Goal: Task Accomplishment & Management: Manage account settings

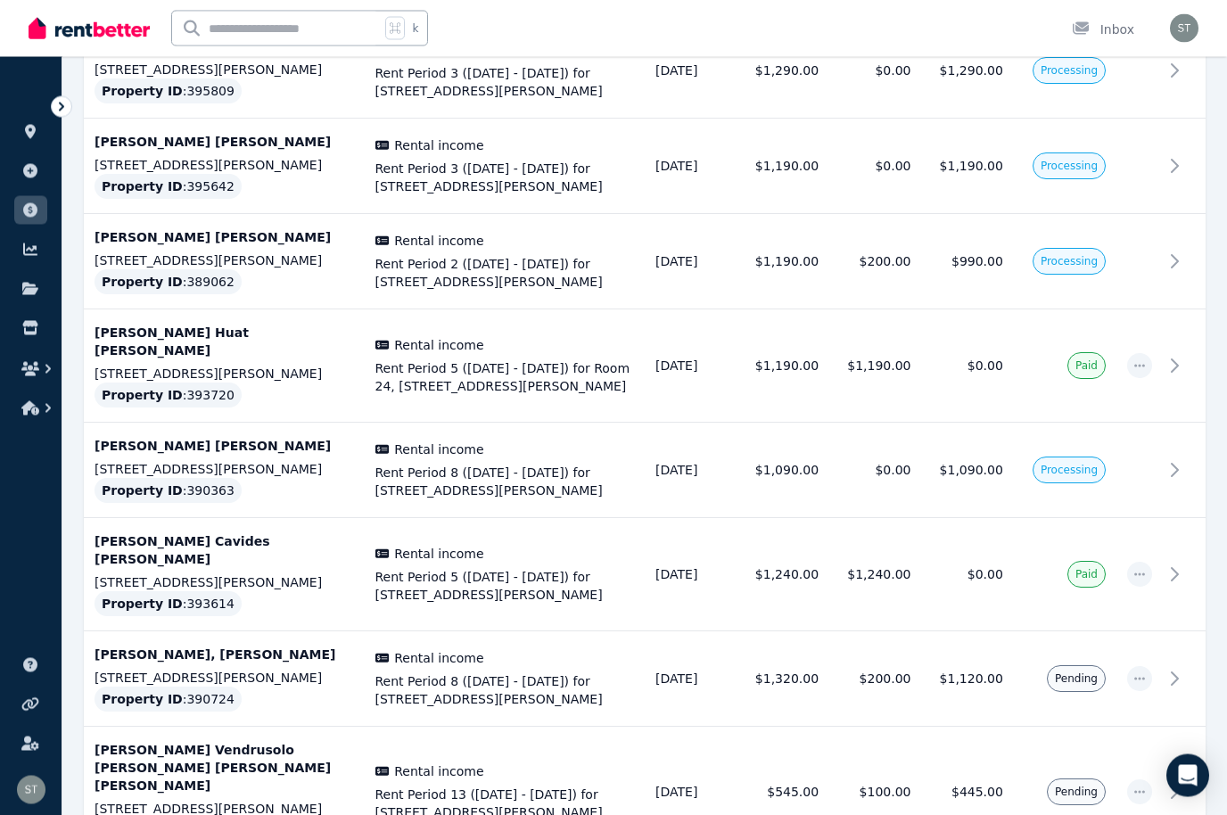
scroll to position [3193, 0]
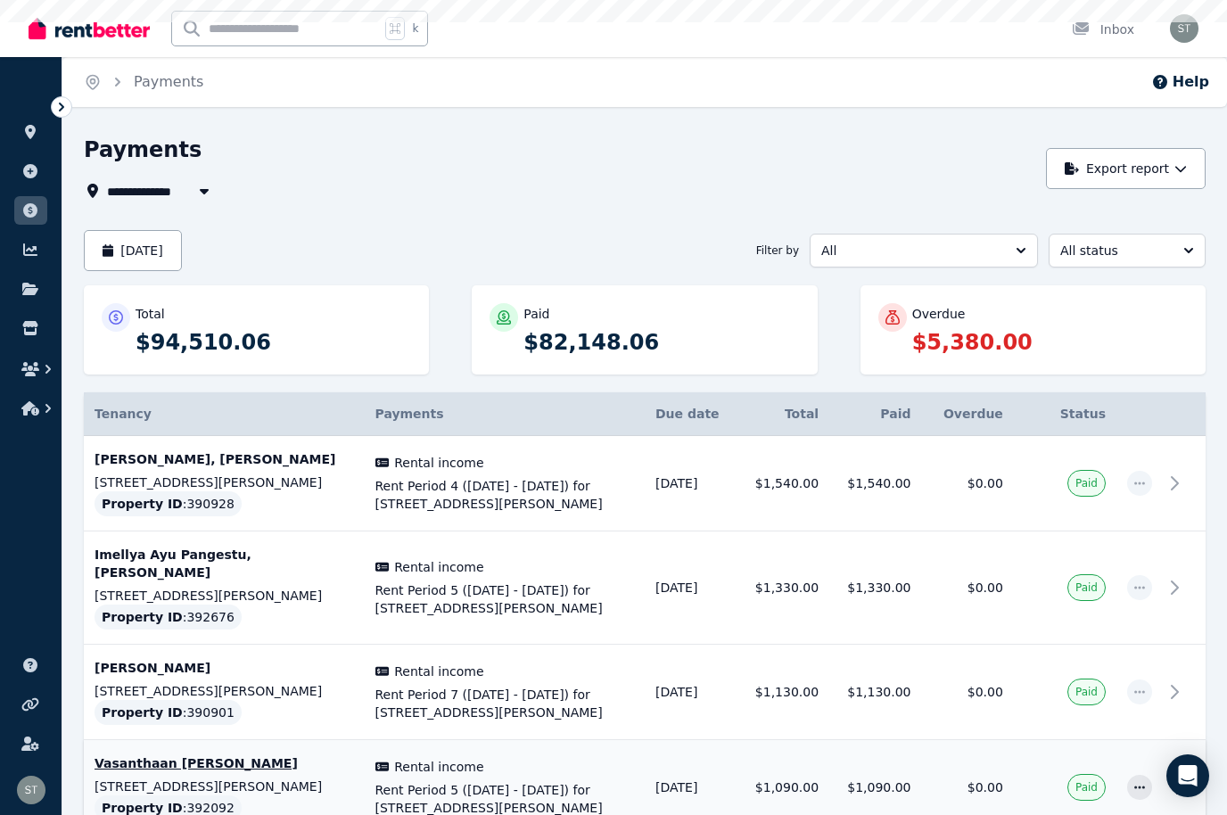
click at [1118, 794] on td at bounding box center [1139, 787] width 46 height 95
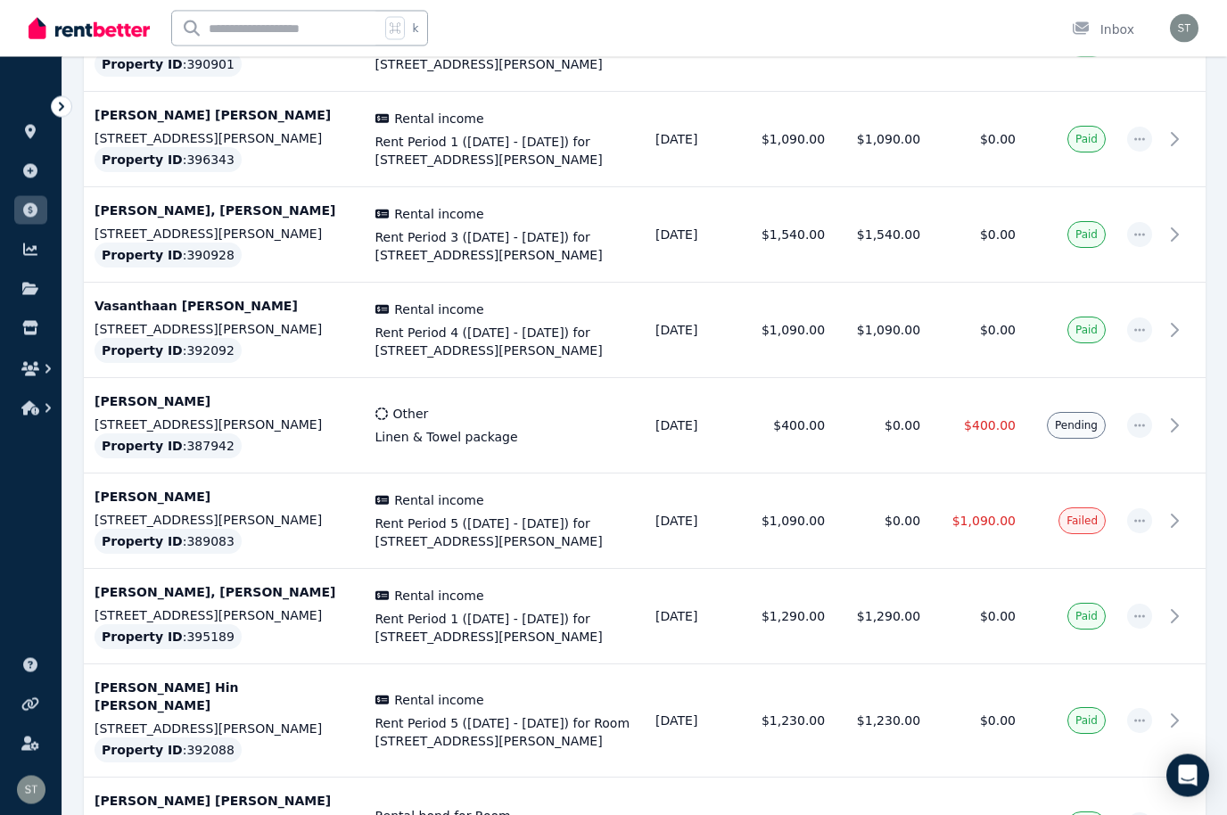
scroll to position [1578, 0]
click at [1128, 413] on span "button" at bounding box center [1139, 425] width 25 height 25
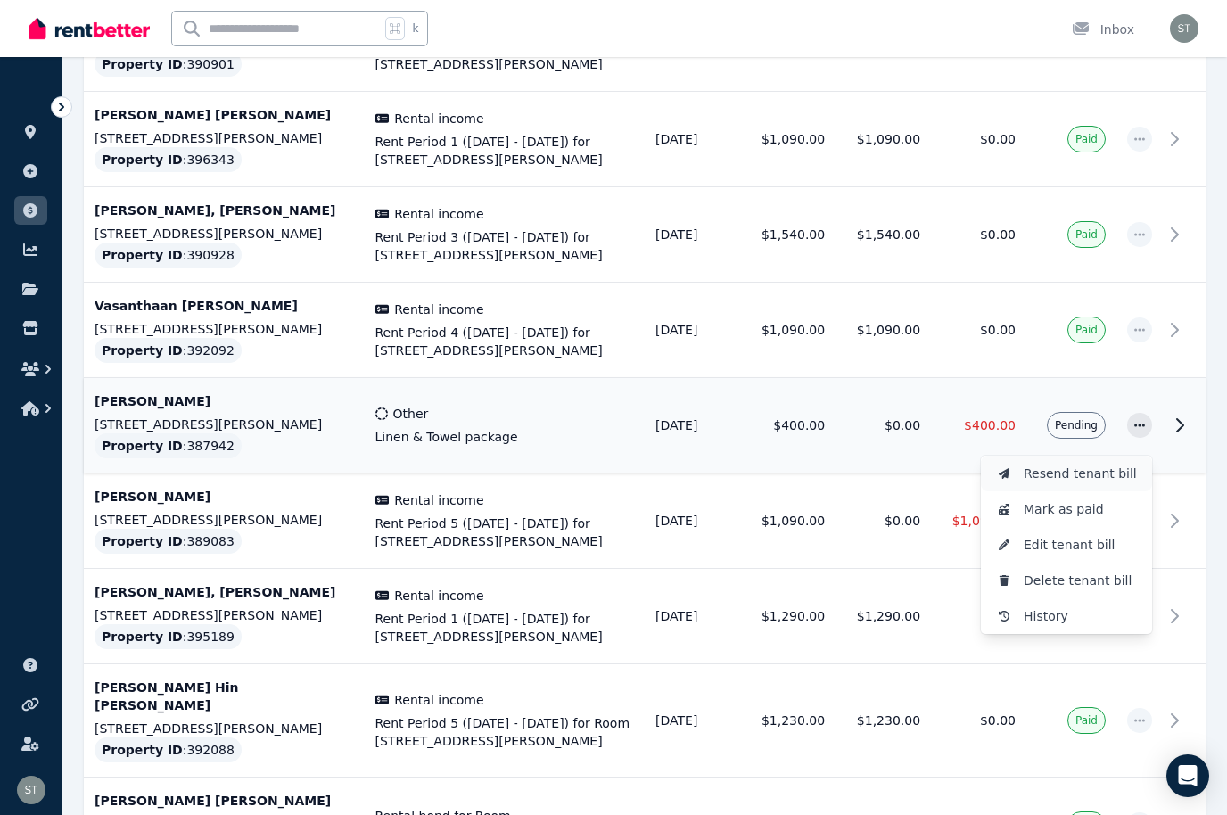
click at [1083, 463] on span "Resend tenant bill" at bounding box center [1081, 473] width 114 height 21
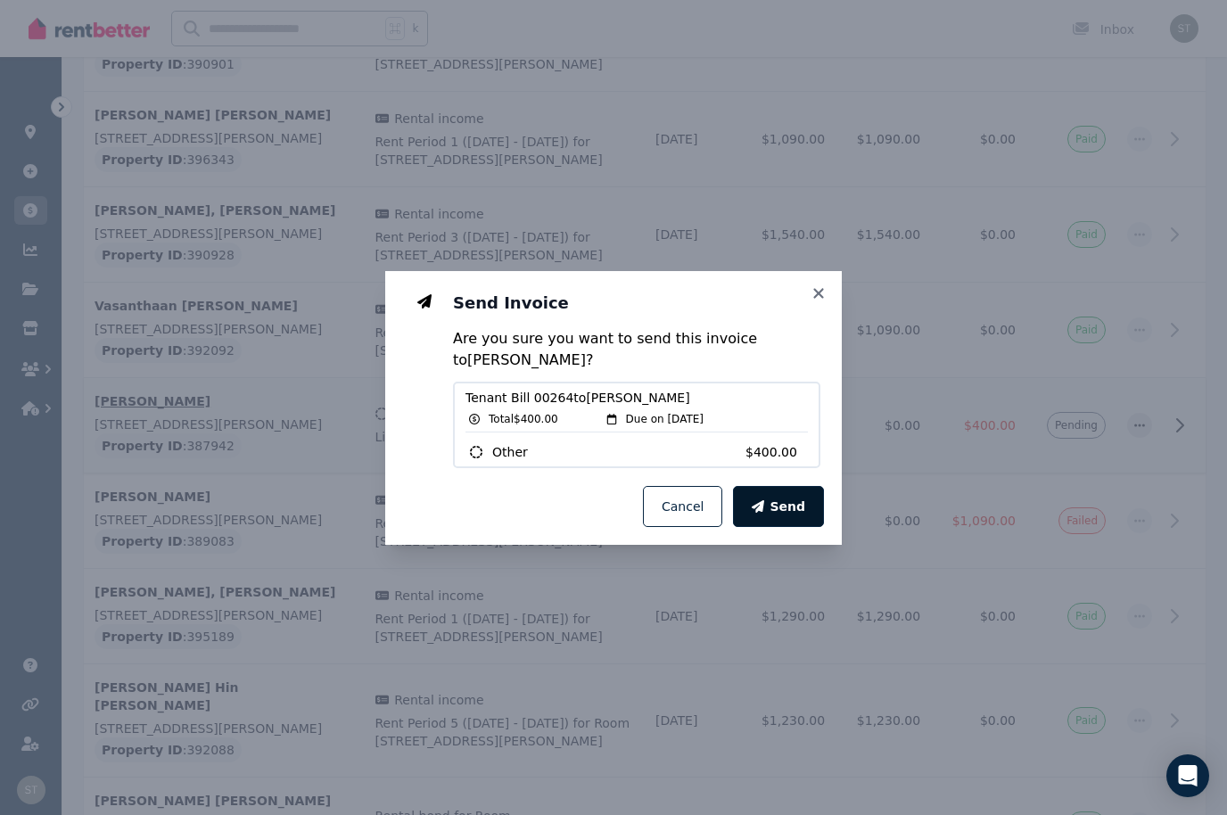
click at [785, 515] on span "Send" at bounding box center [788, 507] width 36 height 18
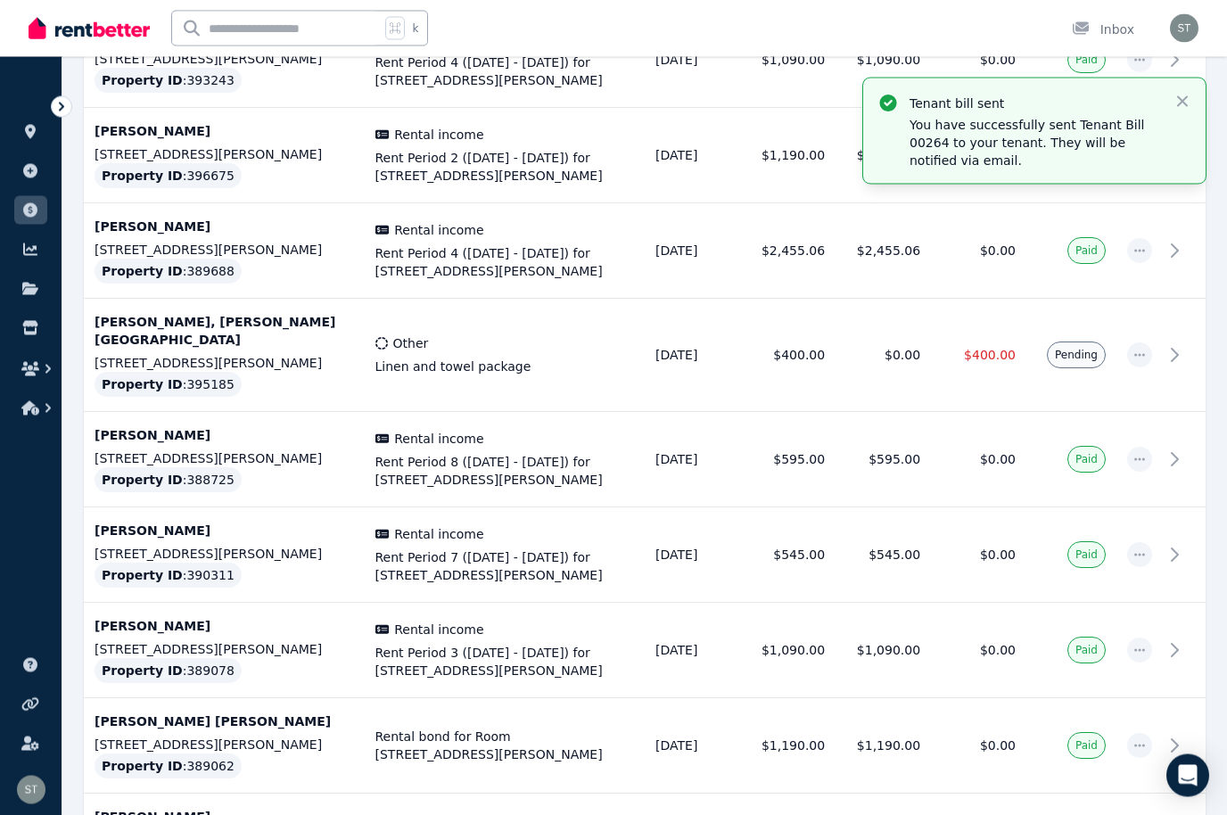
scroll to position [3047, 0]
click at [1141, 349] on icon "button" at bounding box center [1139, 355] width 14 height 12
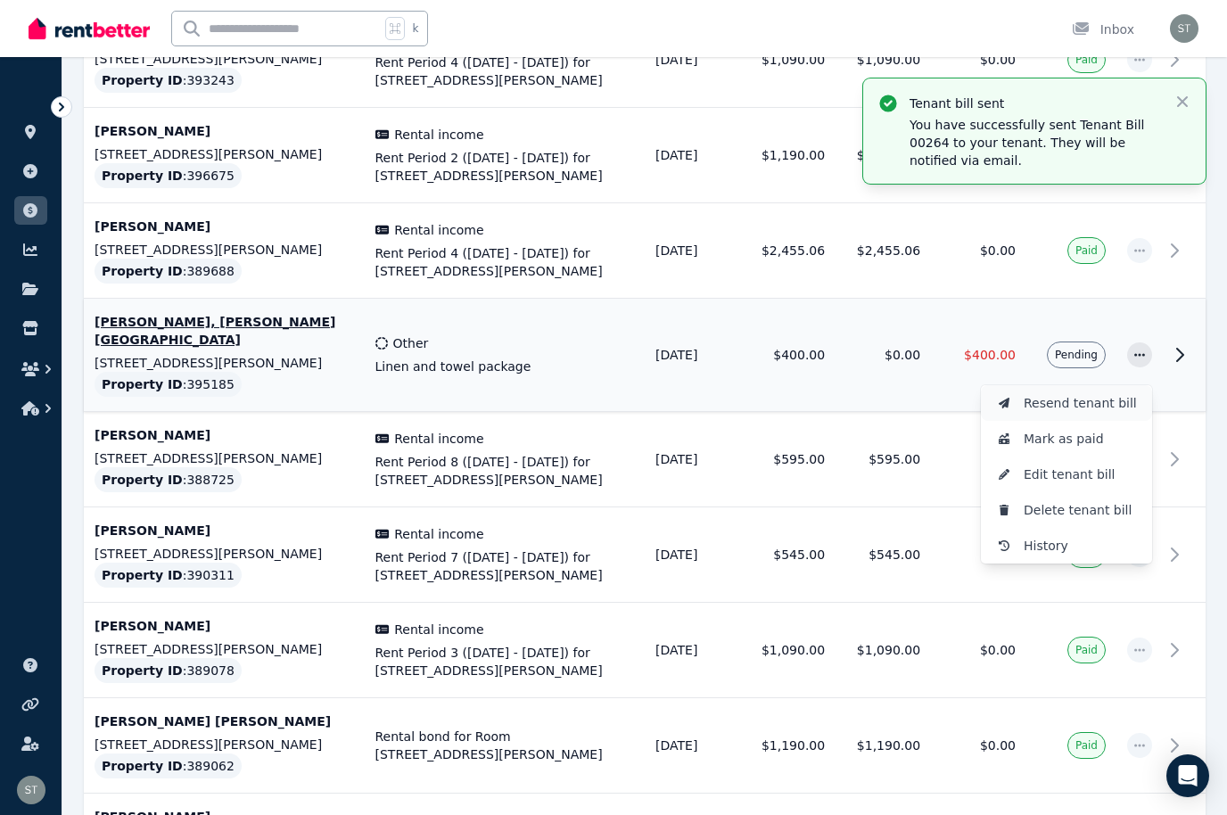
click at [1091, 392] on span "Resend tenant bill" at bounding box center [1081, 402] width 114 height 21
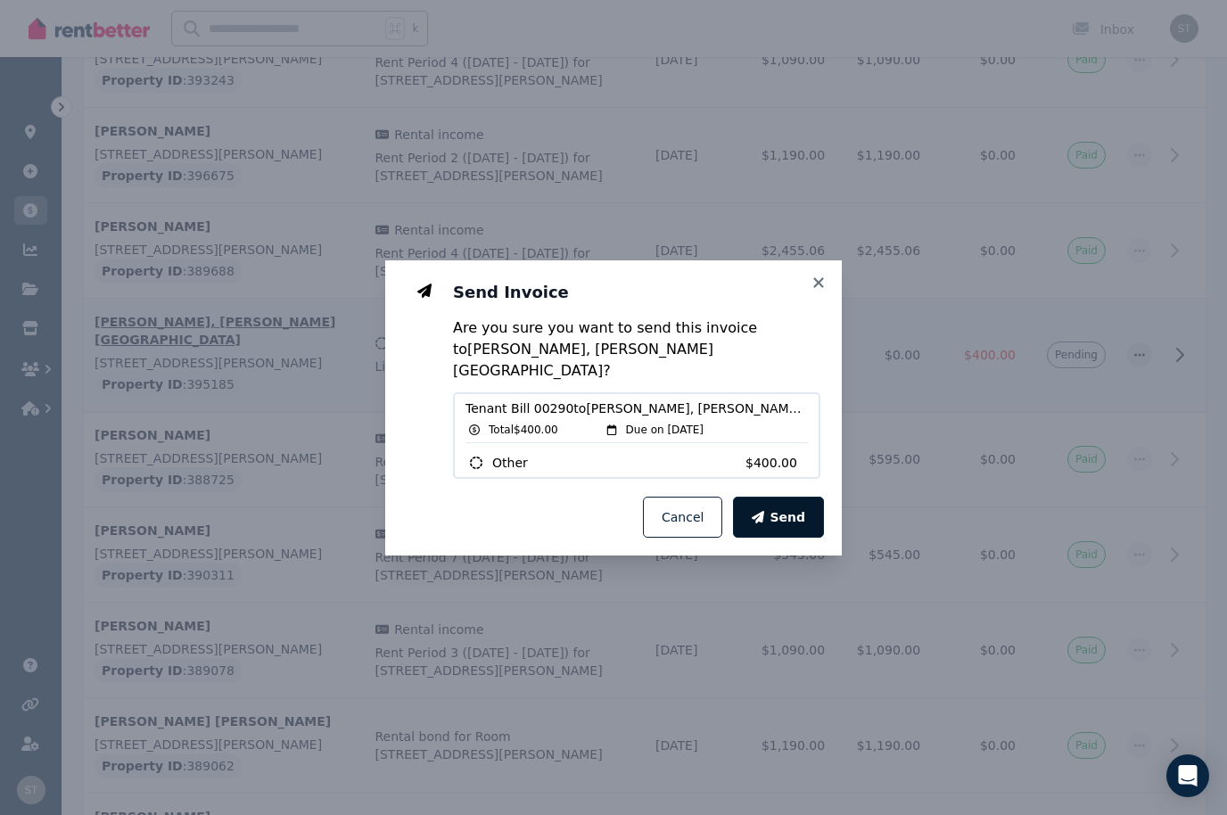
click at [794, 508] on span "Send" at bounding box center [788, 517] width 36 height 18
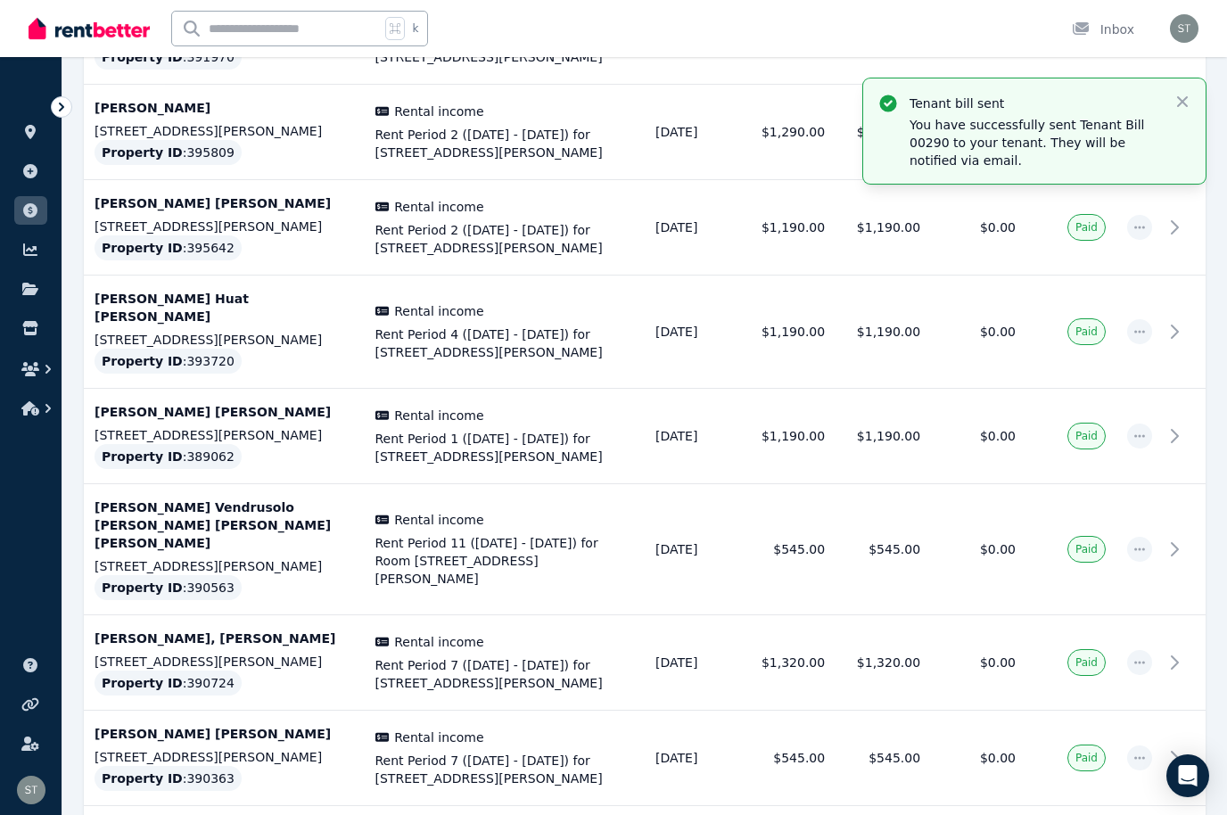
scroll to position [4564, 0]
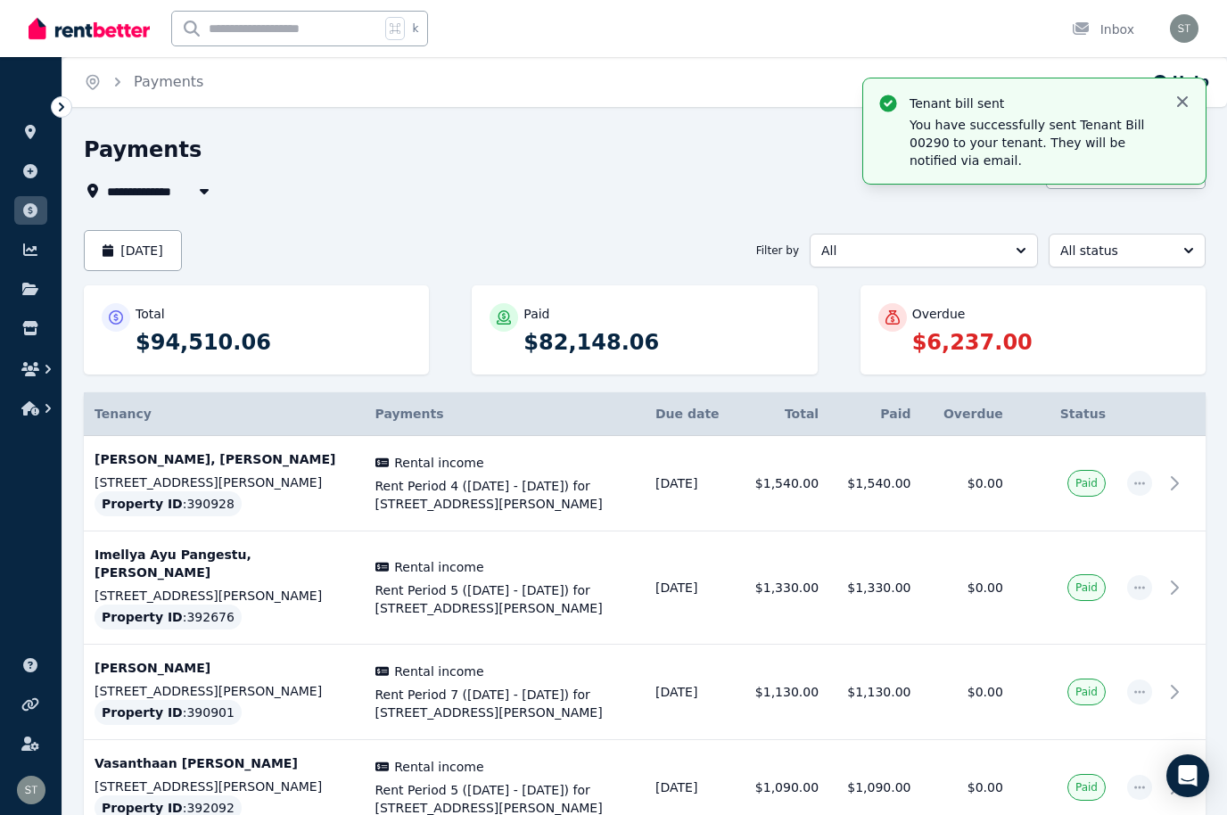
click at [1186, 95] on icon "button" at bounding box center [1182, 102] width 18 height 18
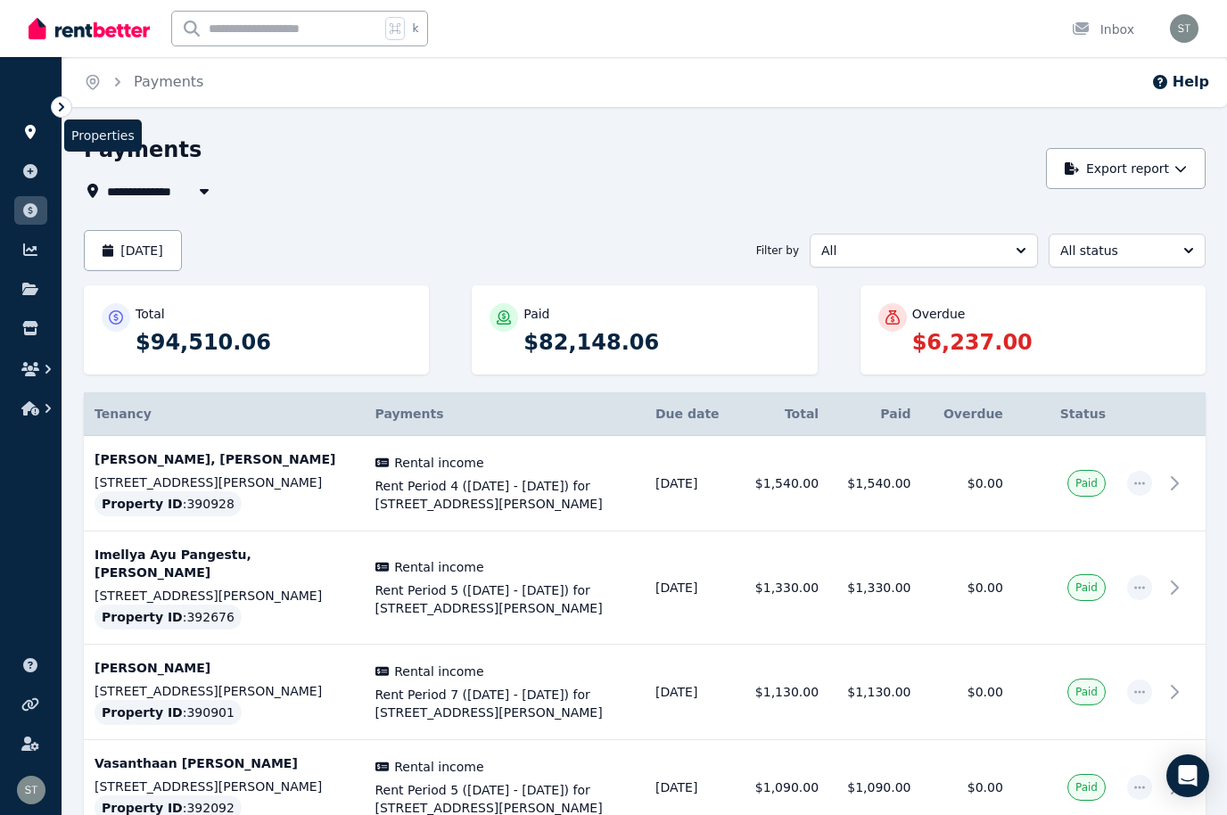
click at [32, 142] on link at bounding box center [30, 132] width 33 height 29
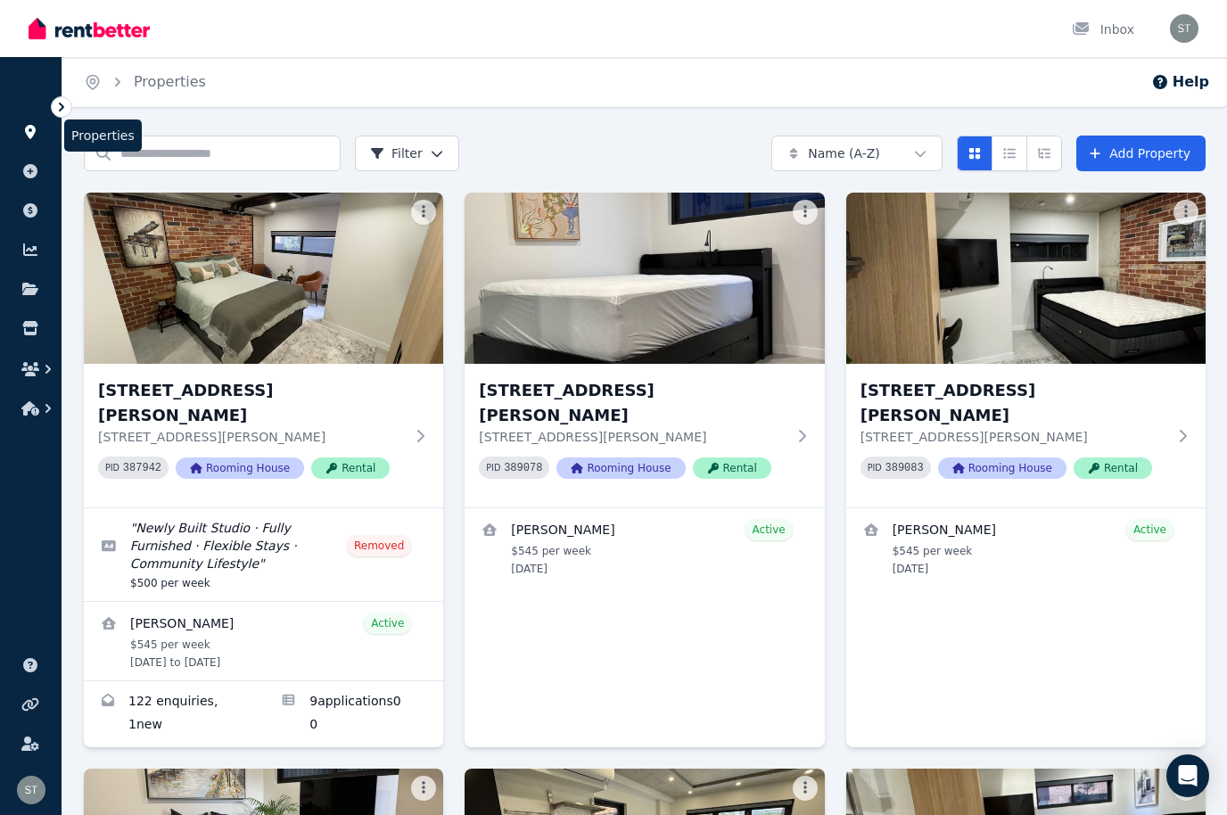
click at [37, 128] on icon at bounding box center [30, 132] width 18 height 14
